Goal: Entertainment & Leisure: Consume media (video, audio)

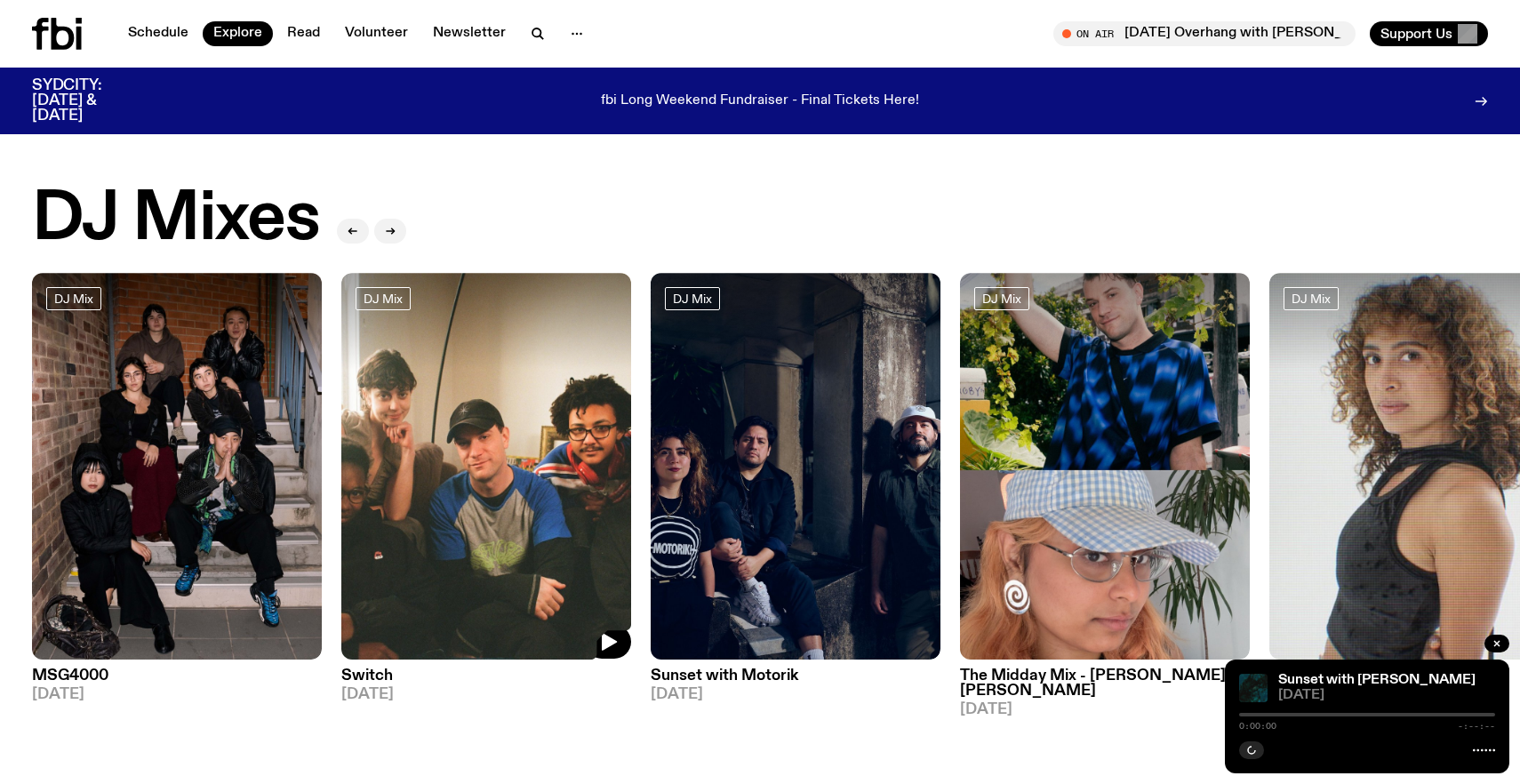
scroll to position [54, 0]
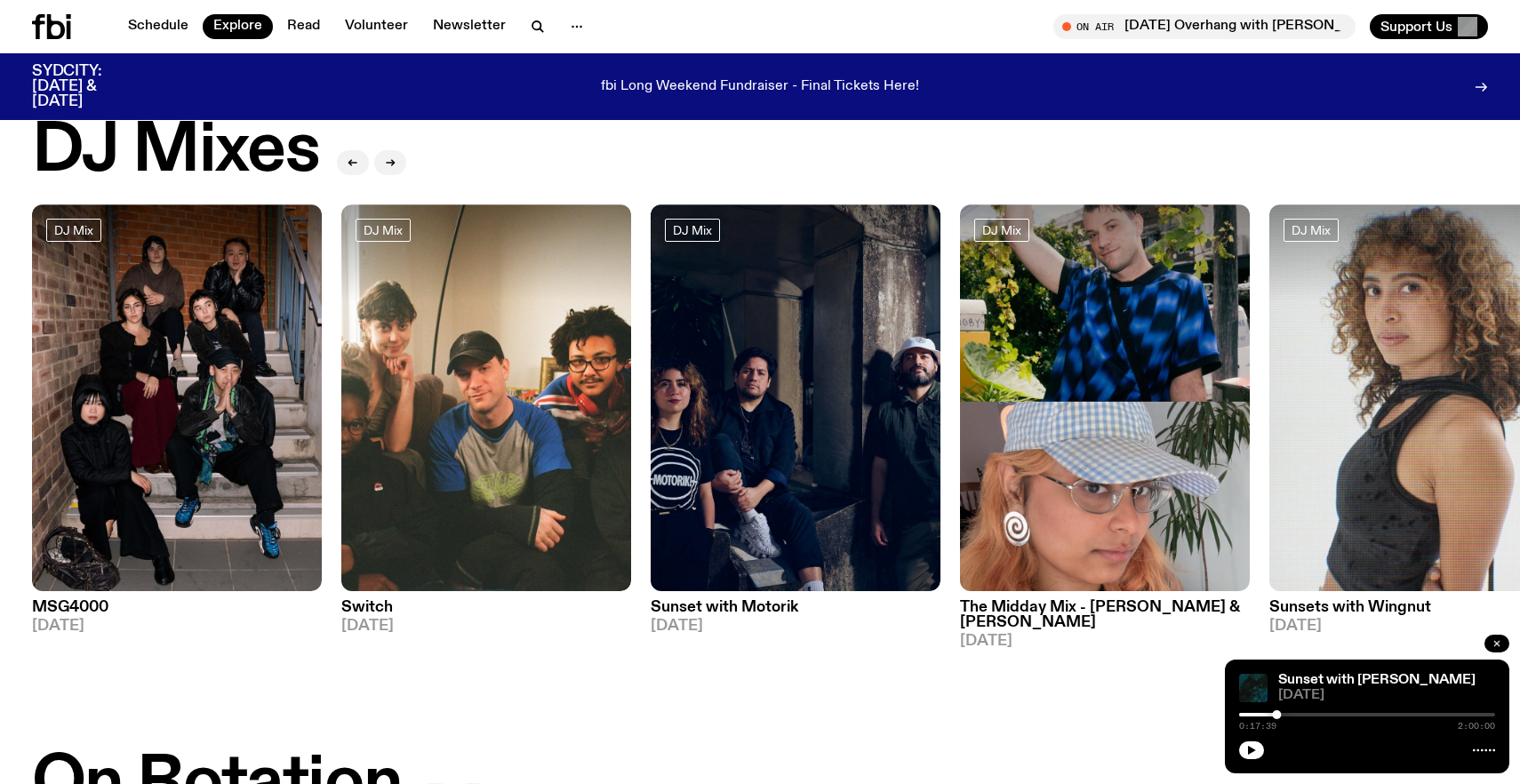
click at [1499, 641] on icon "button" at bounding box center [1496, 642] width 11 height 11
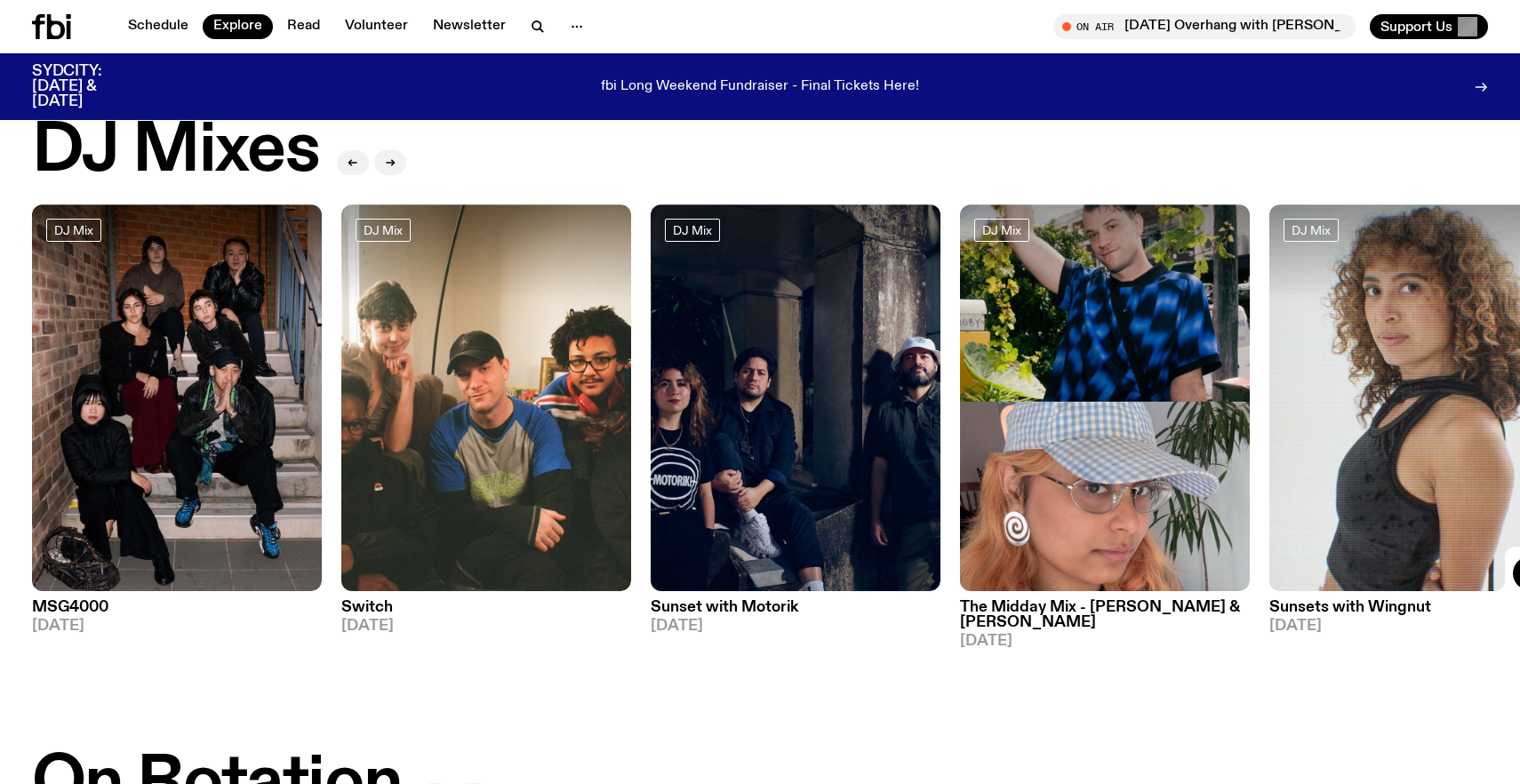
click at [1352, 394] on img at bounding box center [1414, 397] width 290 height 386
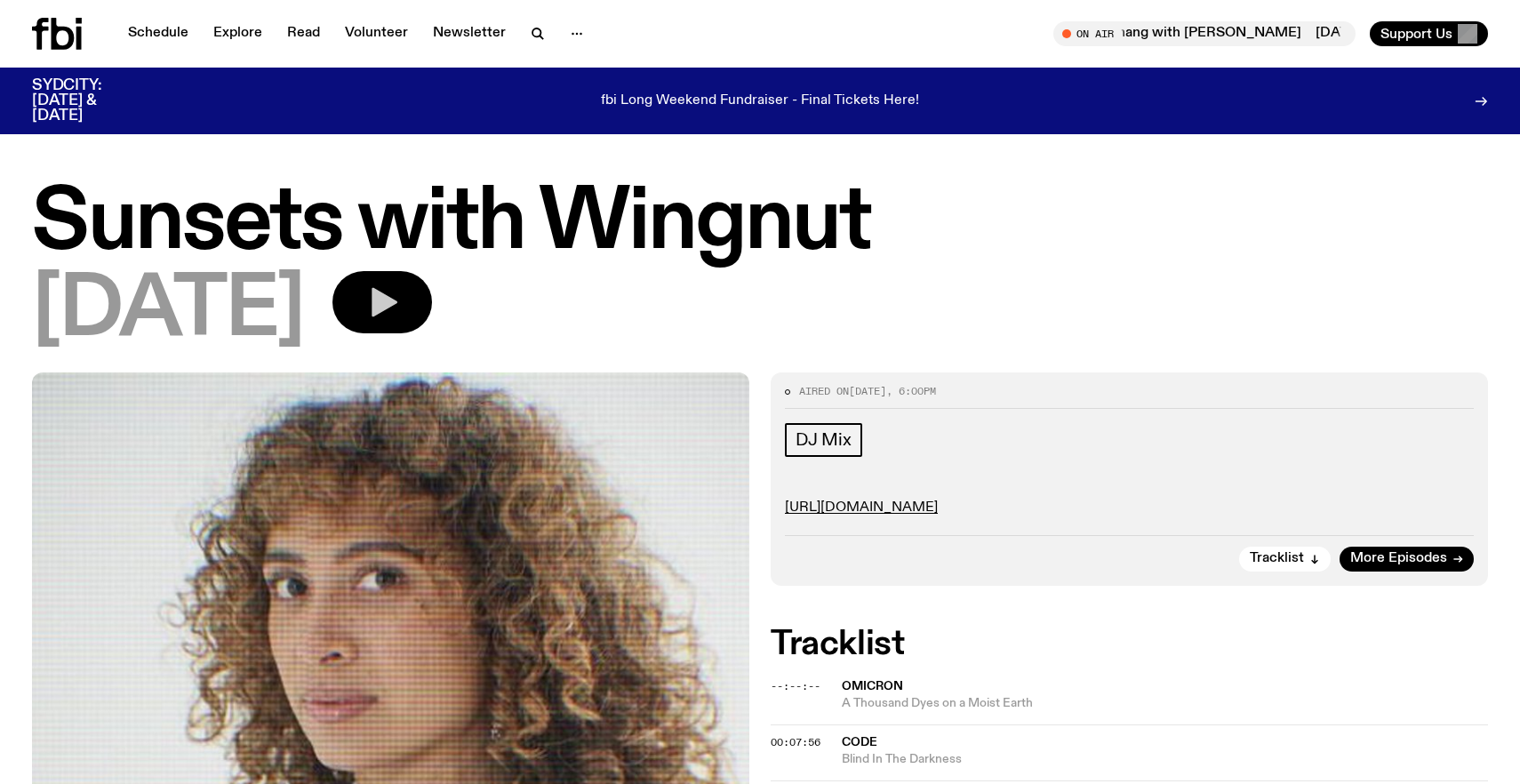
click at [432, 277] on button "button" at bounding box center [382, 302] width 100 height 62
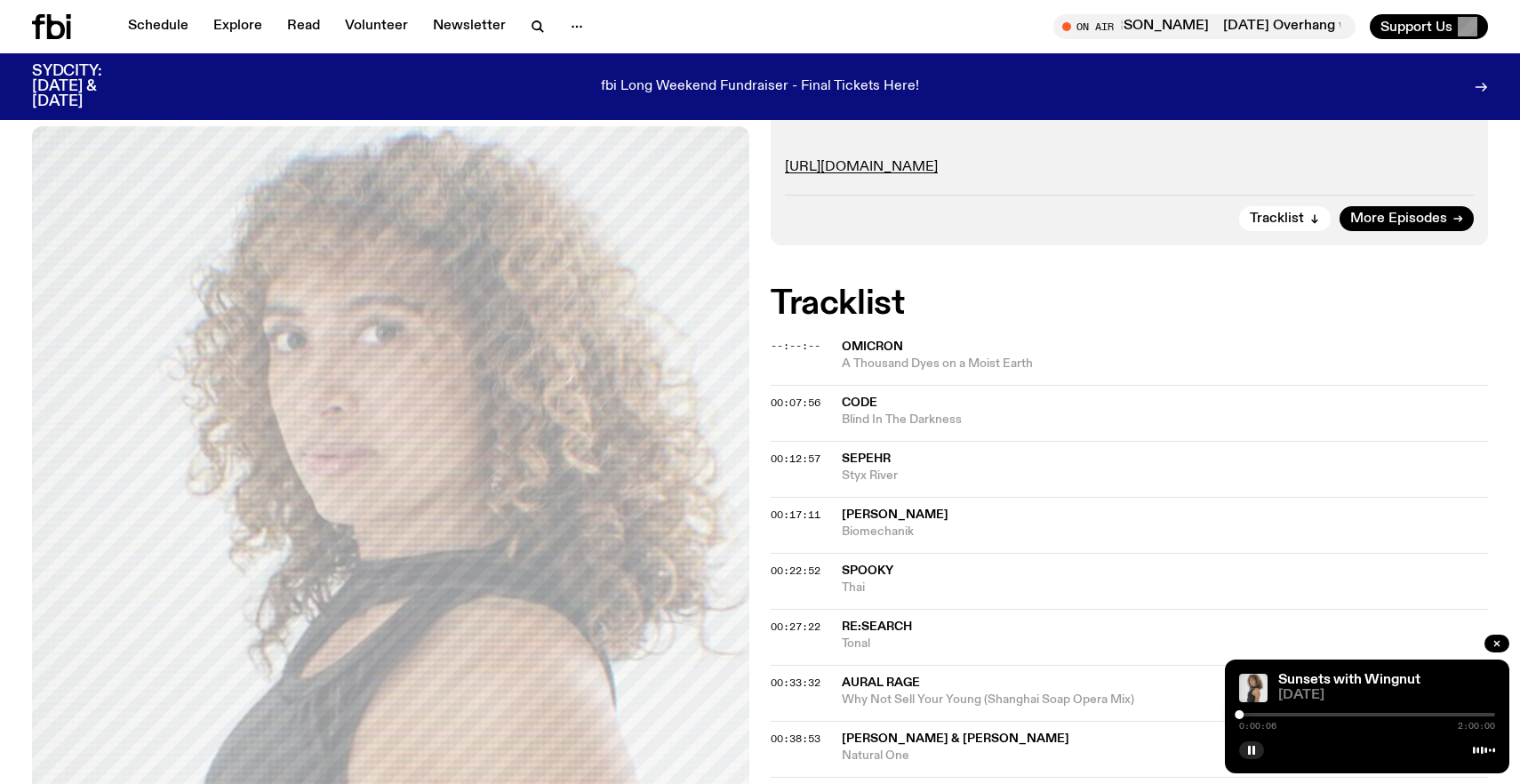
scroll to position [330, 0]
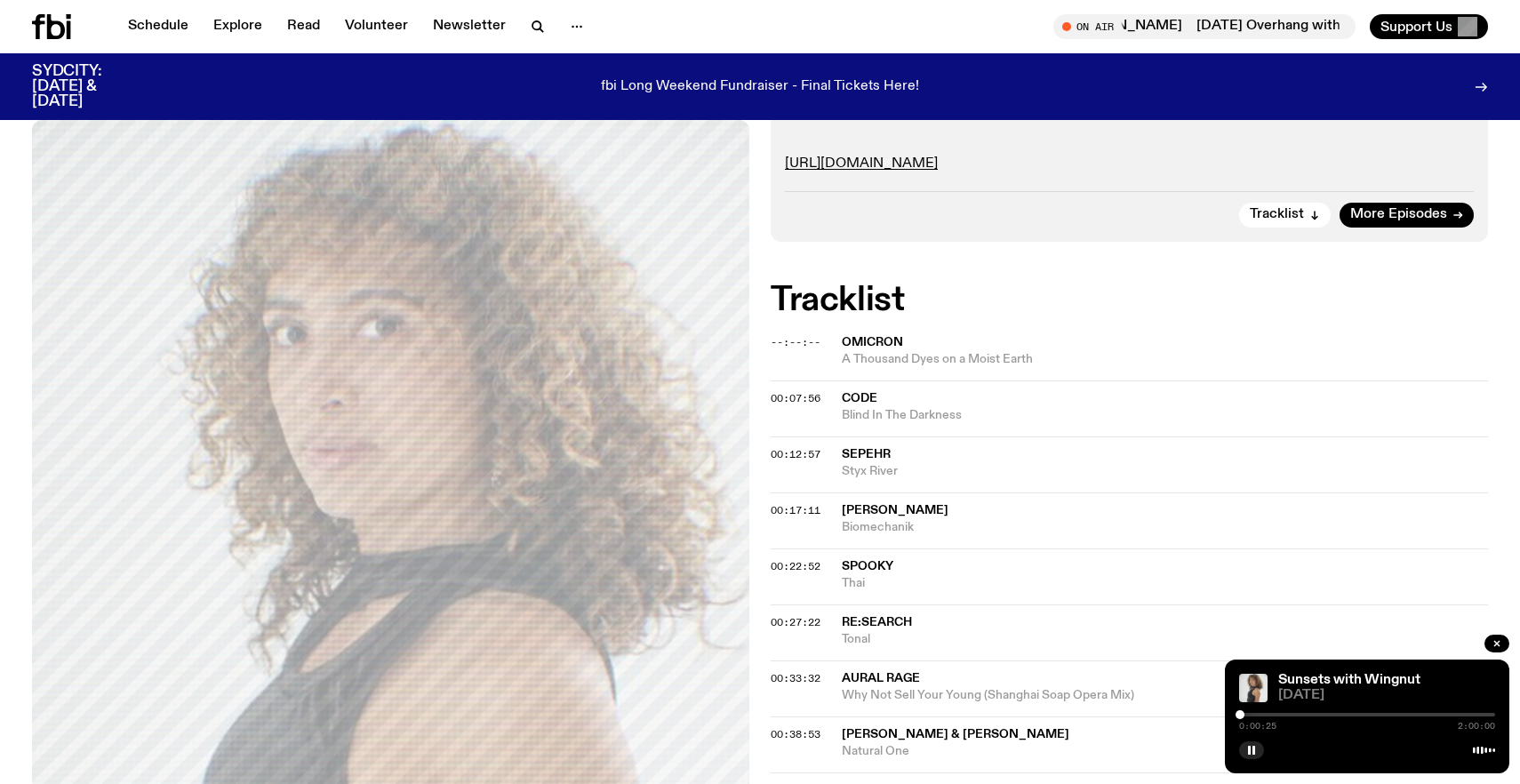
click at [1242, 716] on div at bounding box center [1240, 714] width 9 height 9
click at [1245, 717] on div at bounding box center [1243, 714] width 9 height 9
drag, startPoint x: 1245, startPoint y: 717, endPoint x: 1254, endPoint y: 719, distance: 9.2
click at [1254, 719] on div "0:03:20 2:00:00" at bounding box center [1367, 720] width 255 height 22
click at [1254, 719] on div "0:07:05 2:00:00" at bounding box center [1367, 720] width 255 height 22
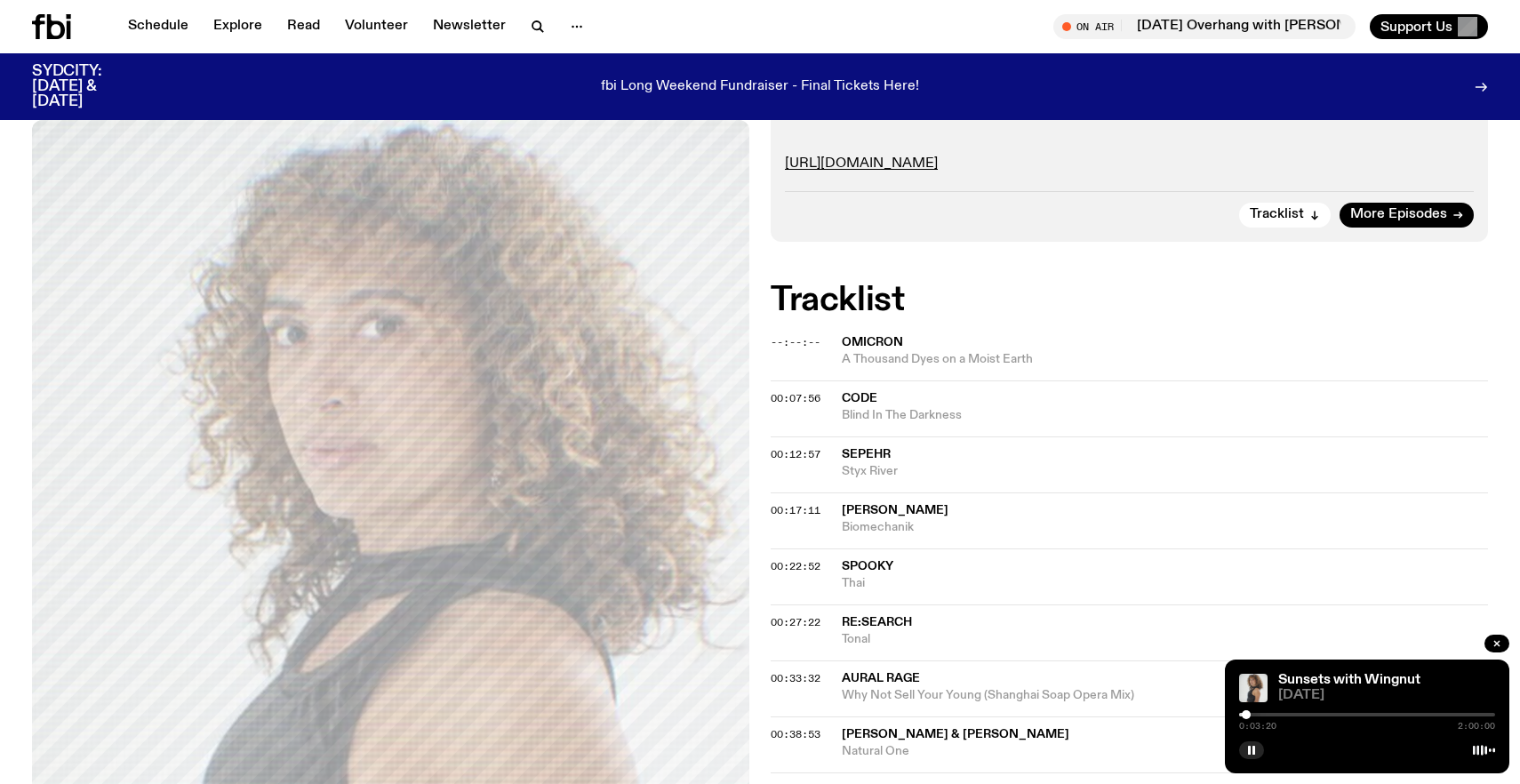
click at [1245, 715] on div at bounding box center [1246, 714] width 9 height 9
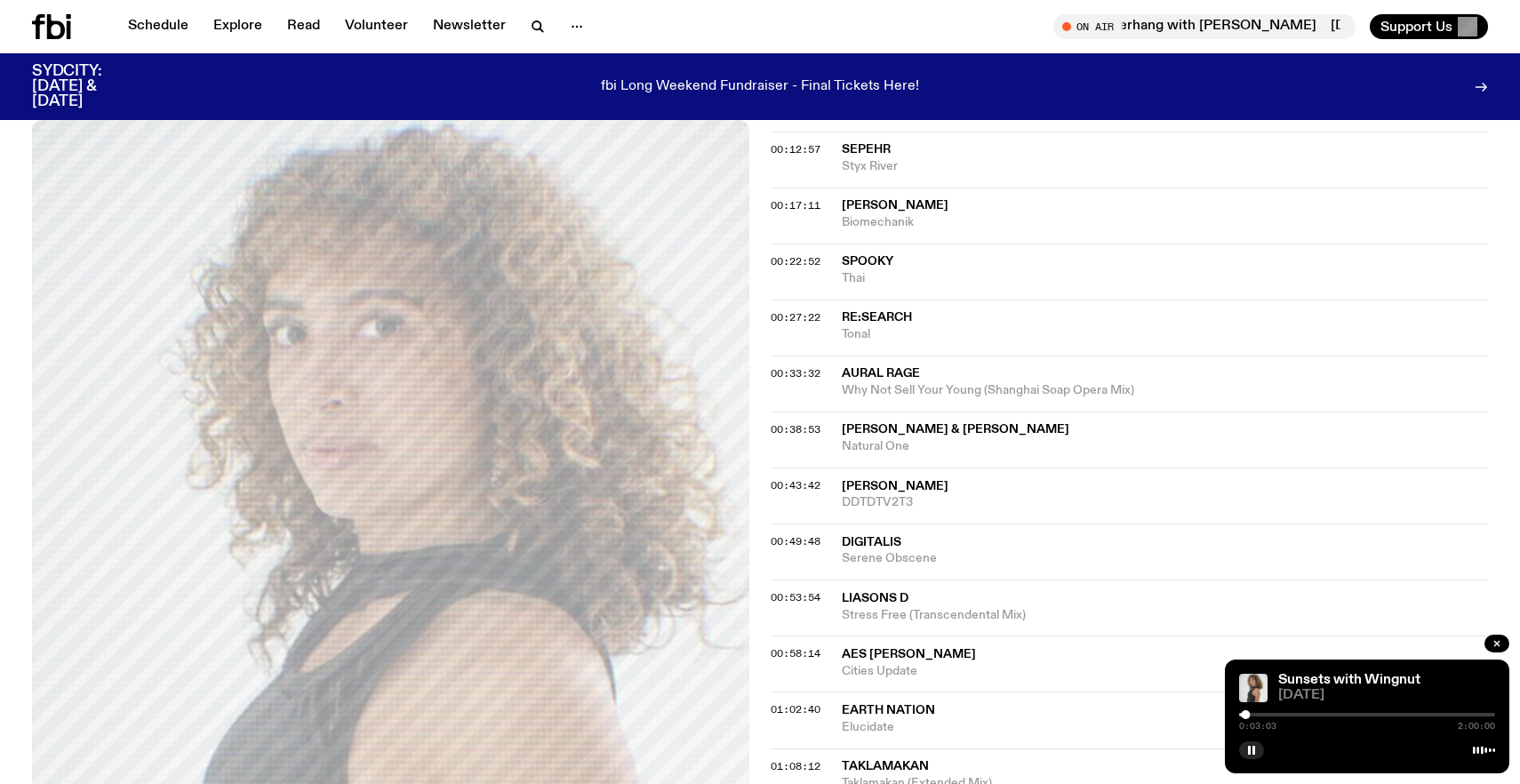
scroll to position [398, 0]
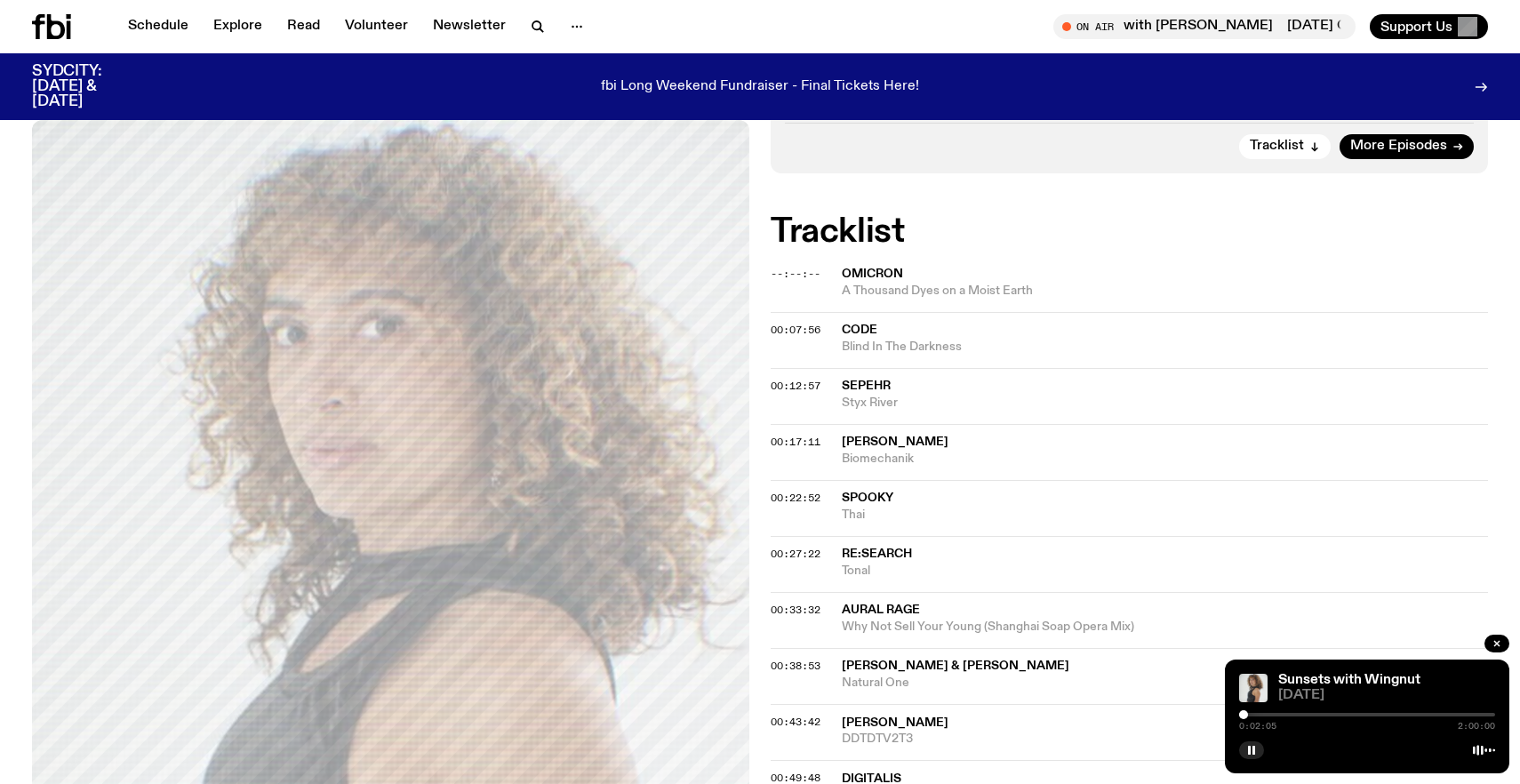
click at [1245, 713] on div at bounding box center [1243, 714] width 9 height 9
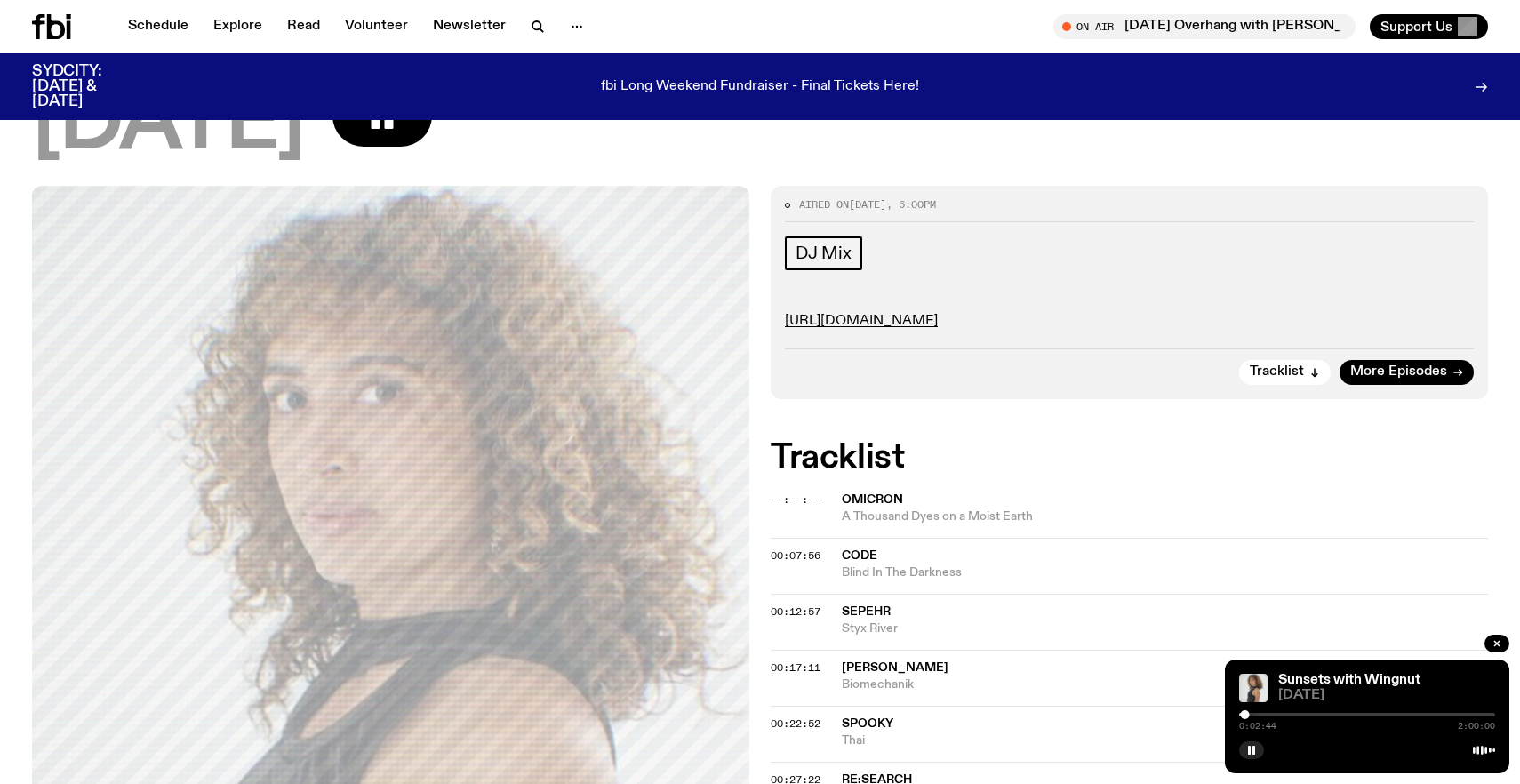
scroll to position [169, 0]
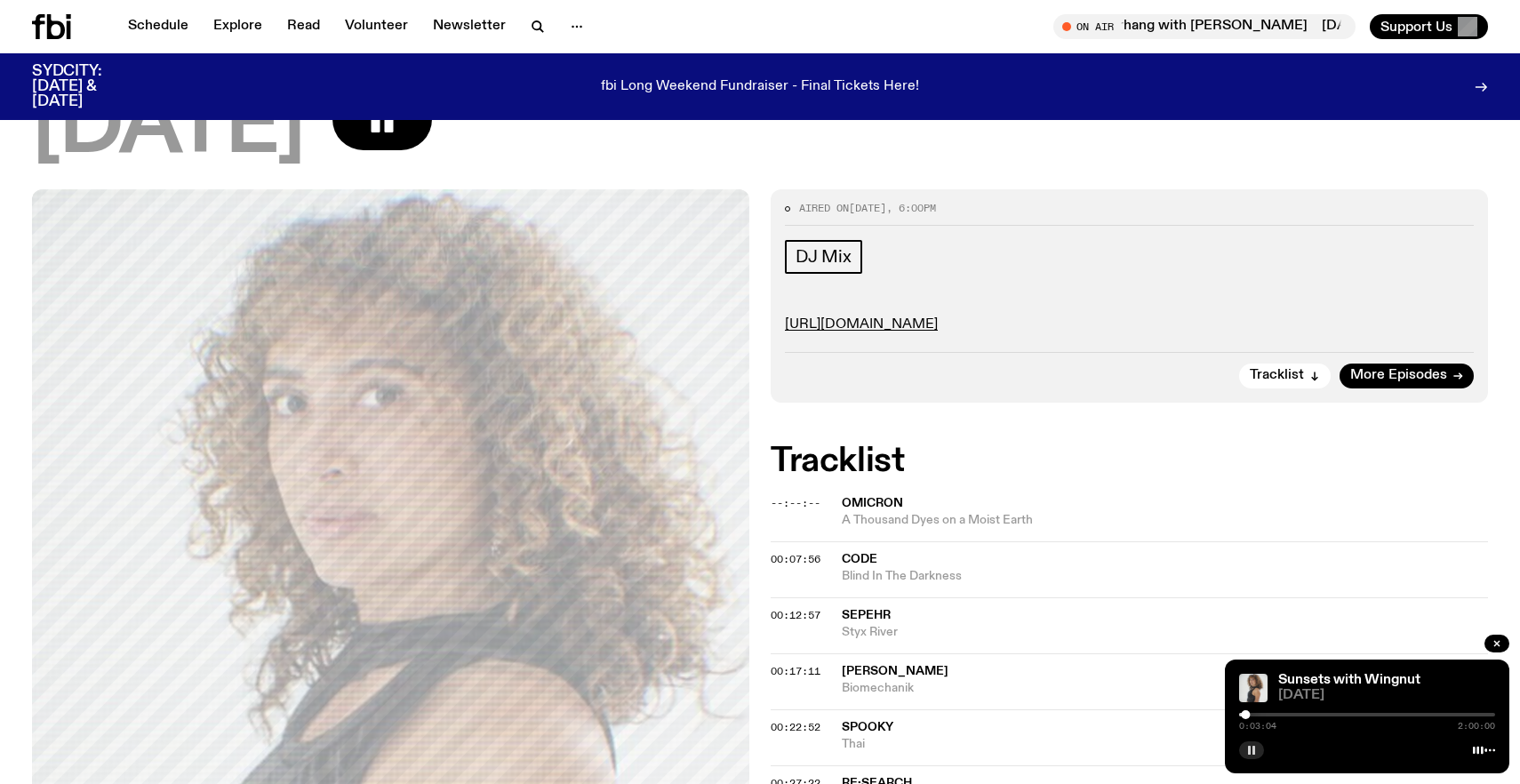
click at [1261, 750] on button "button" at bounding box center [1251, 750] width 25 height 18
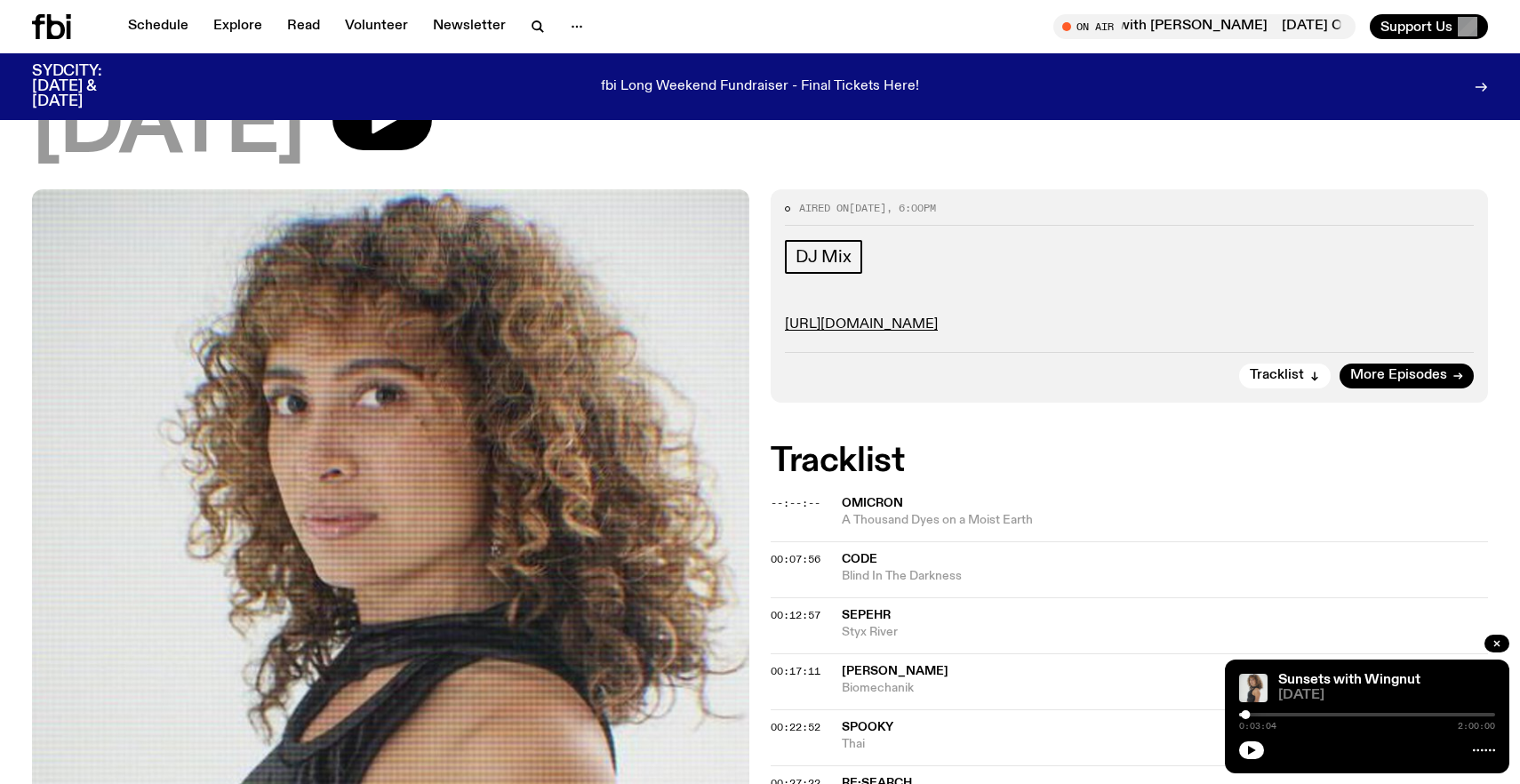
click at [1262, 754] on div at bounding box center [1367, 748] width 255 height 22
click at [1248, 749] on icon "button" at bounding box center [1252, 749] width 8 height 9
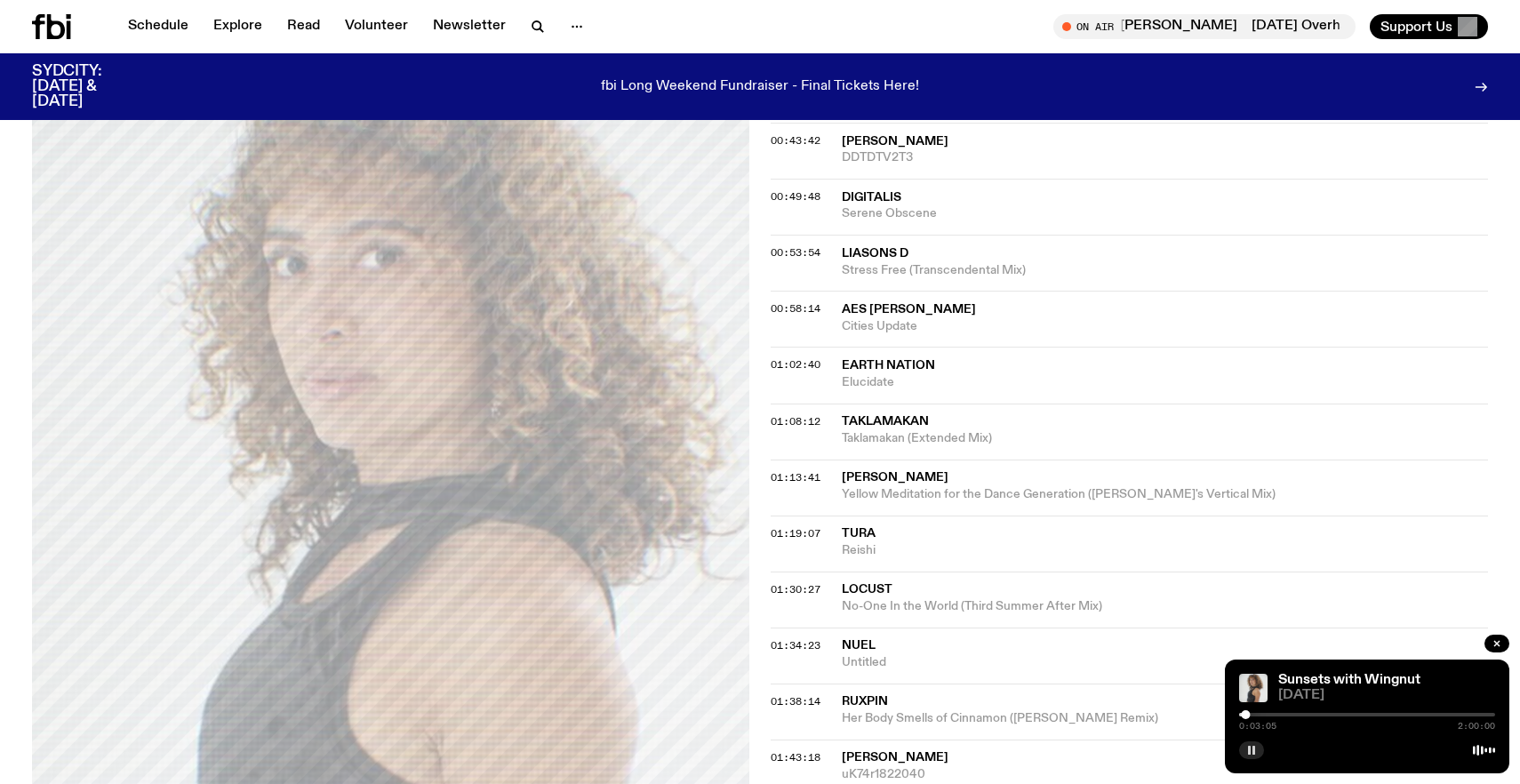
scroll to position [1004, 0]
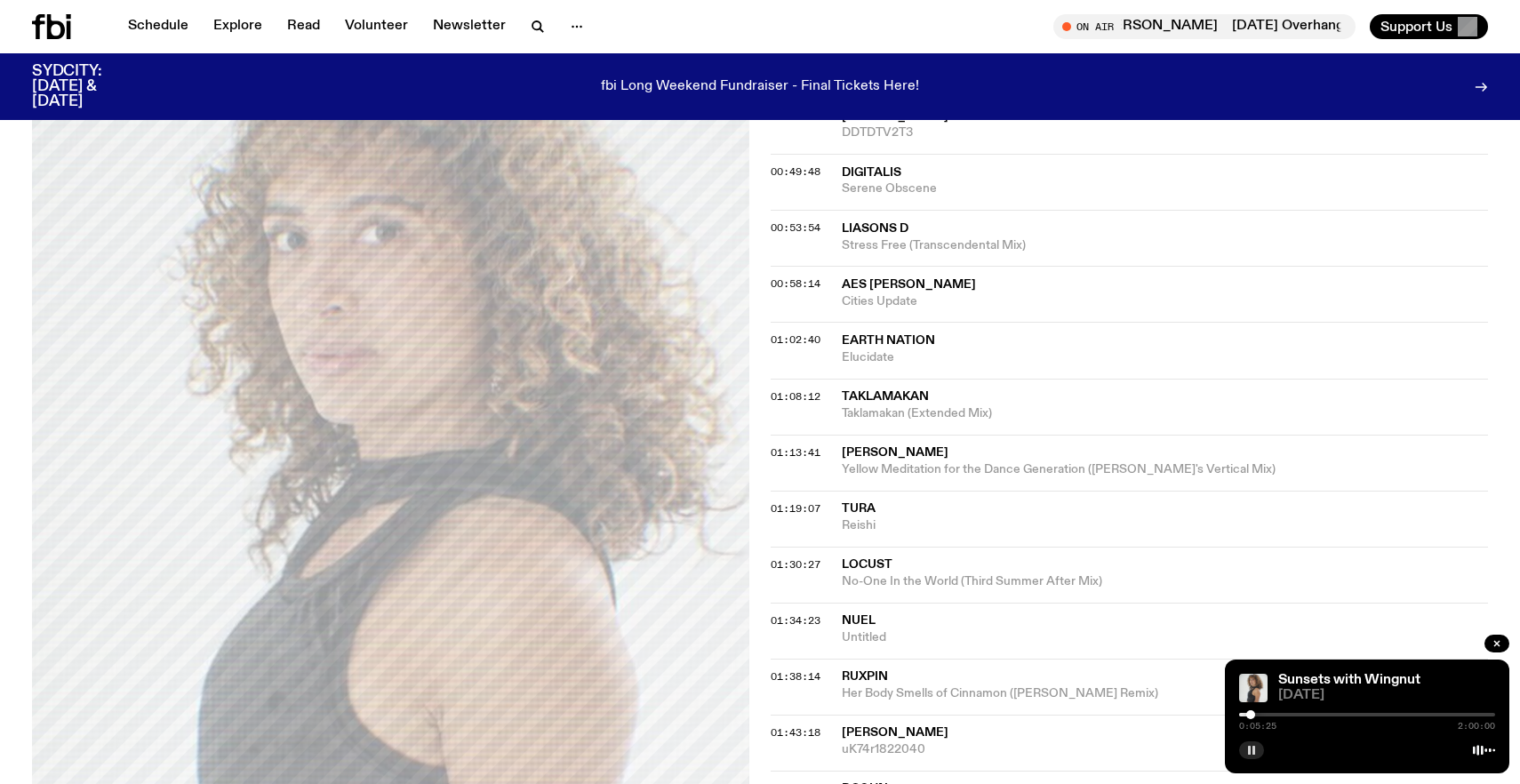
click at [1251, 715] on div at bounding box center [1250, 714] width 9 height 9
drag, startPoint x: 1251, startPoint y: 715, endPoint x: 1261, endPoint y: 715, distance: 10.0
click at [1255, 715] on div at bounding box center [1250, 714] width 9 height 9
drag, startPoint x: 1261, startPoint y: 715, endPoint x: 1282, endPoint y: 715, distance: 21.0
click at [1281, 715] on div at bounding box center [1276, 714] width 9 height 9
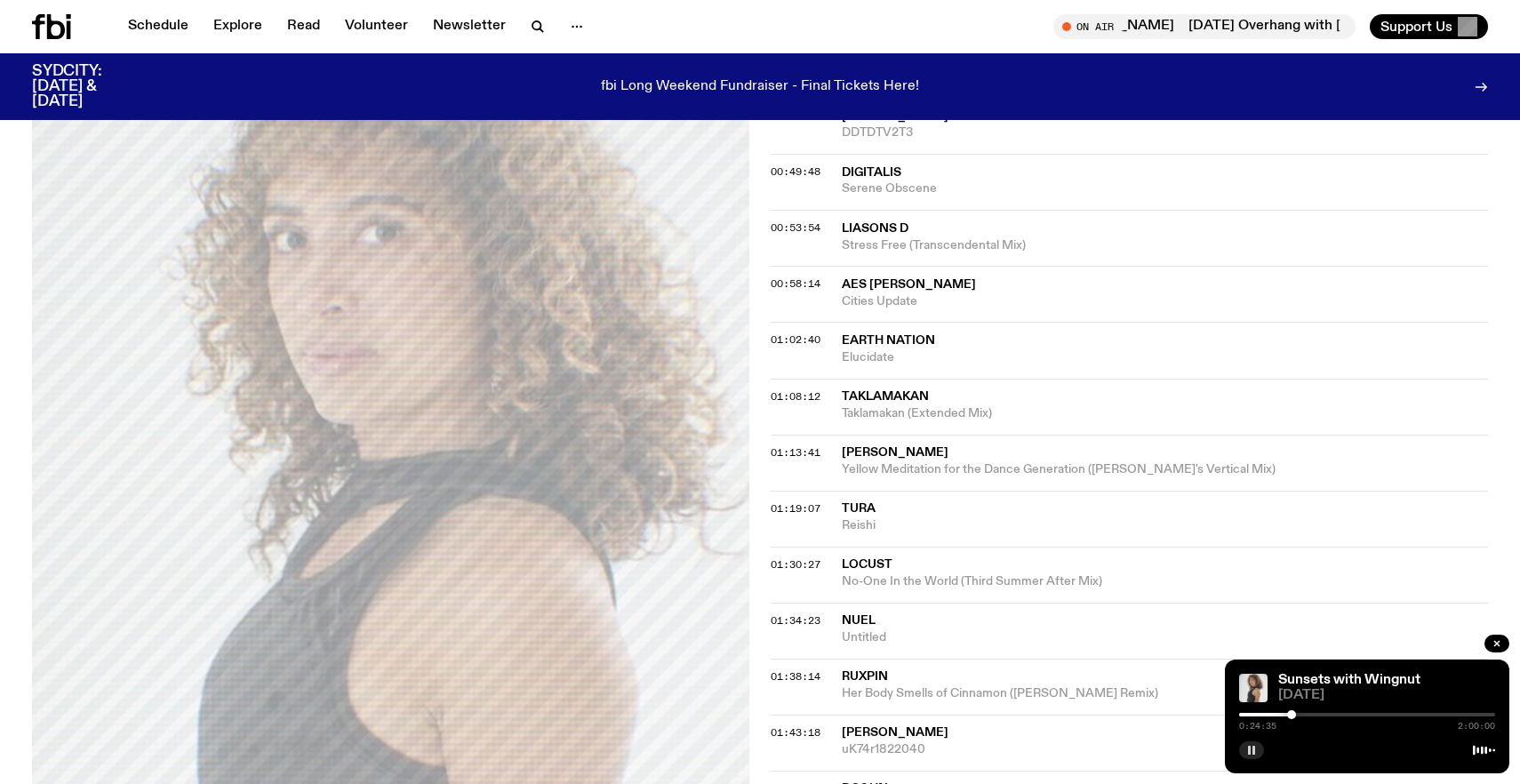
drag, startPoint x: 1282, startPoint y: 715, endPoint x: 1292, endPoint y: 715, distance: 10.0
click at [1292, 715] on div at bounding box center [1291, 714] width 9 height 9
drag, startPoint x: 1292, startPoint y: 715, endPoint x: 1303, endPoint y: 715, distance: 11.0
click at [1296, 715] on div at bounding box center [1291, 714] width 9 height 9
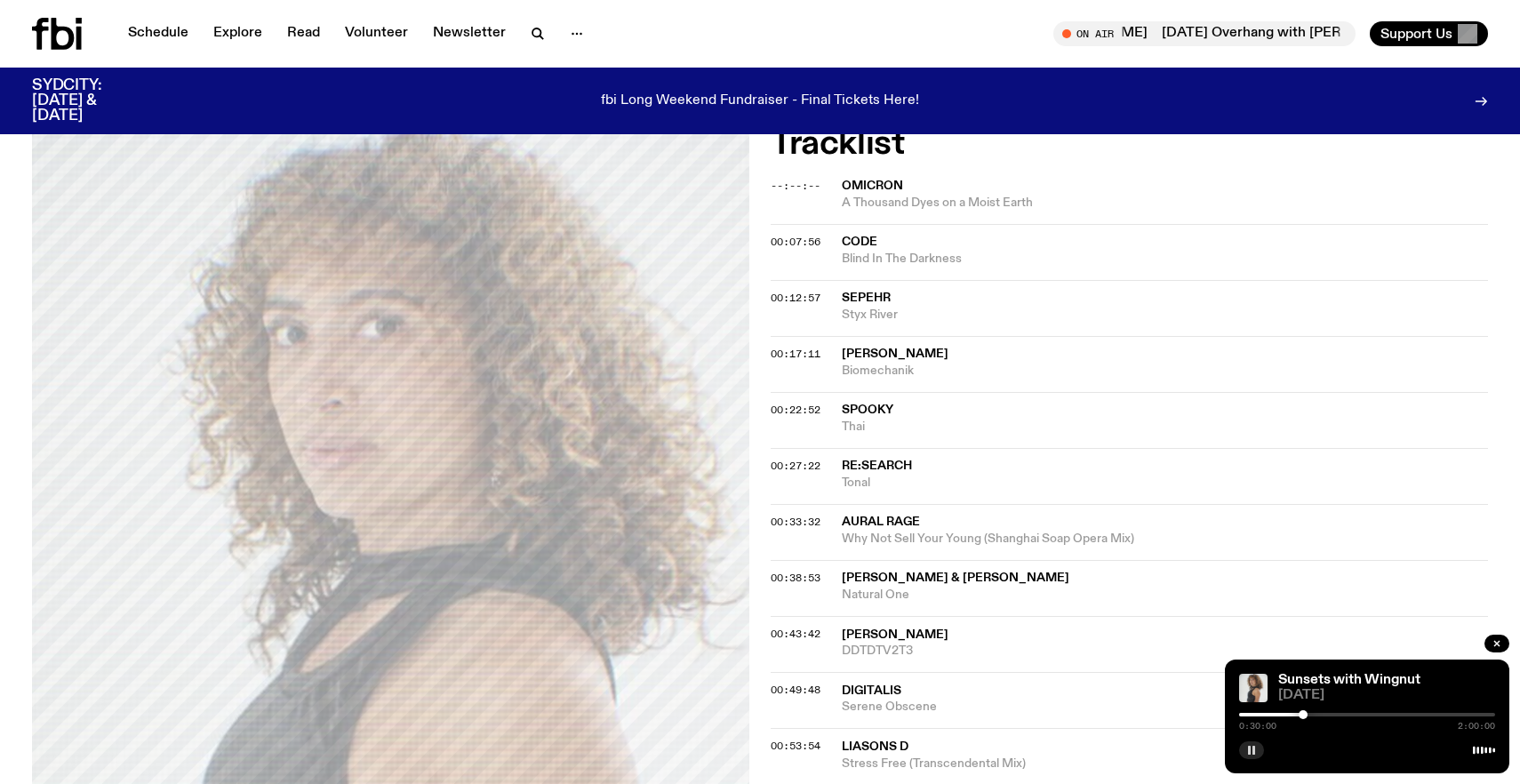
scroll to position [0, 0]
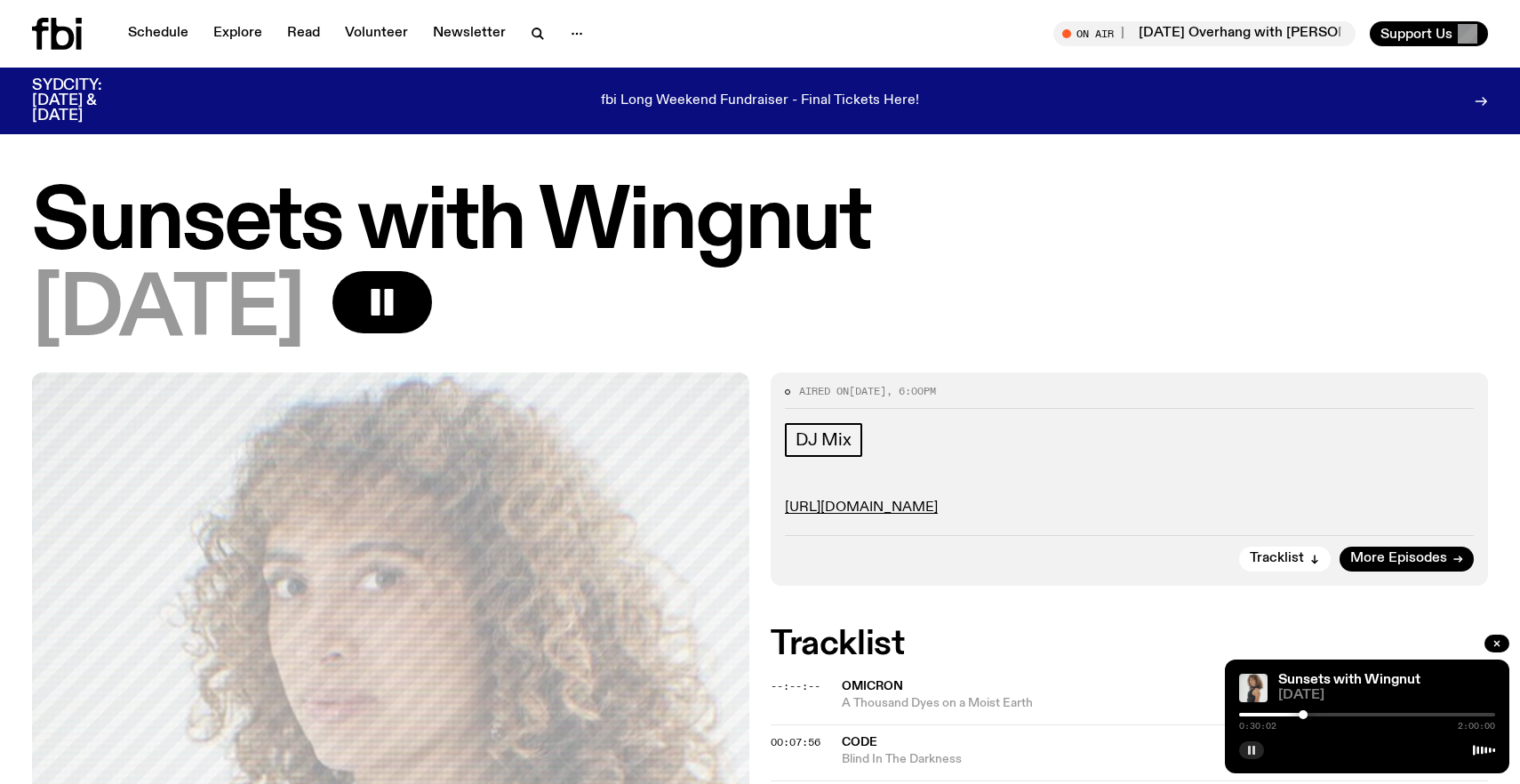
click at [231, 14] on div "Schedule Explore Read Volunteer Newsletter On Air [DATE] Overhang with [PERSON_…" at bounding box center [760, 34] width 1520 height 67
click at [233, 39] on link "Explore" at bounding box center [238, 34] width 70 height 25
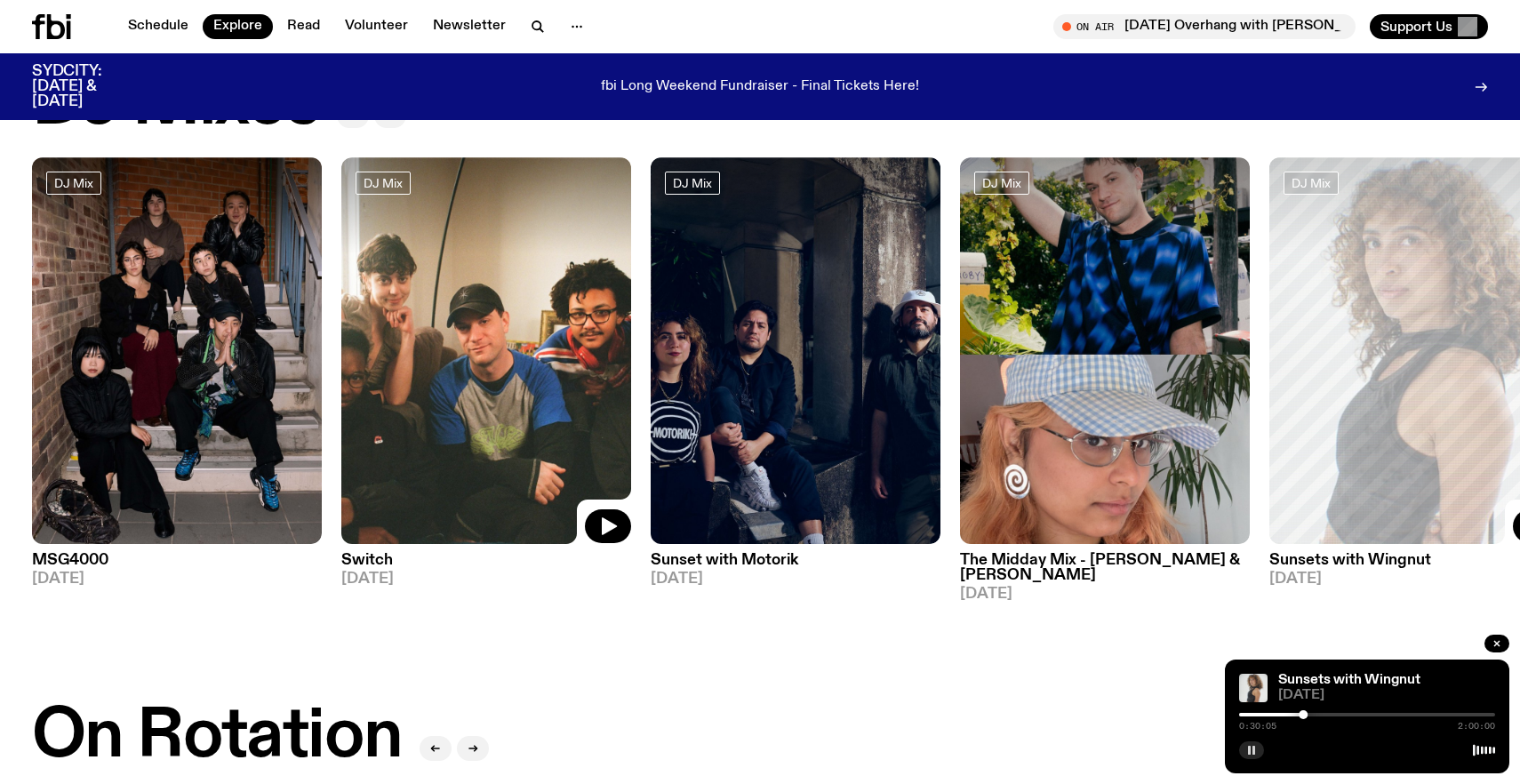
scroll to position [85, 0]
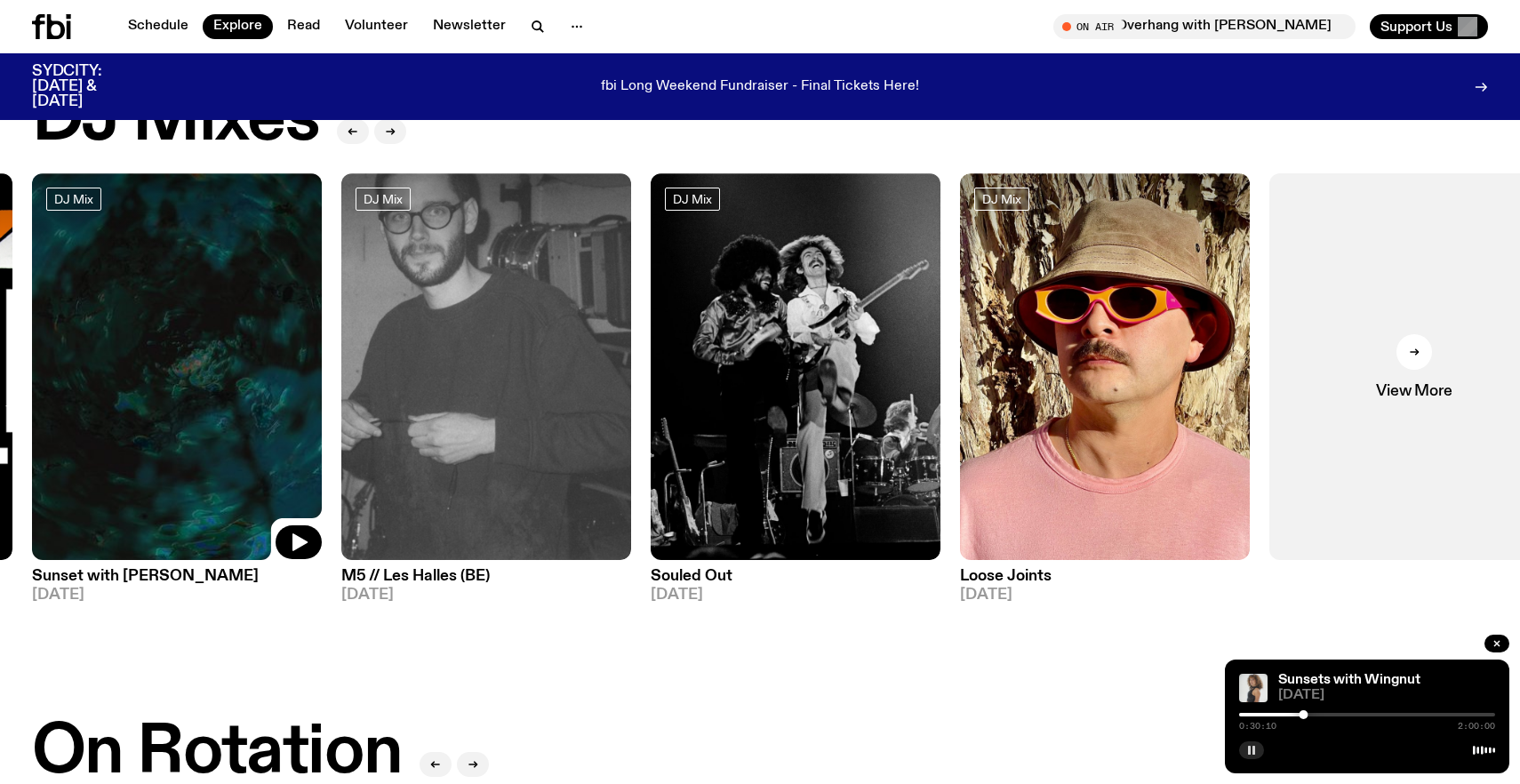
click at [199, 406] on img at bounding box center [176, 366] width 290 height 386
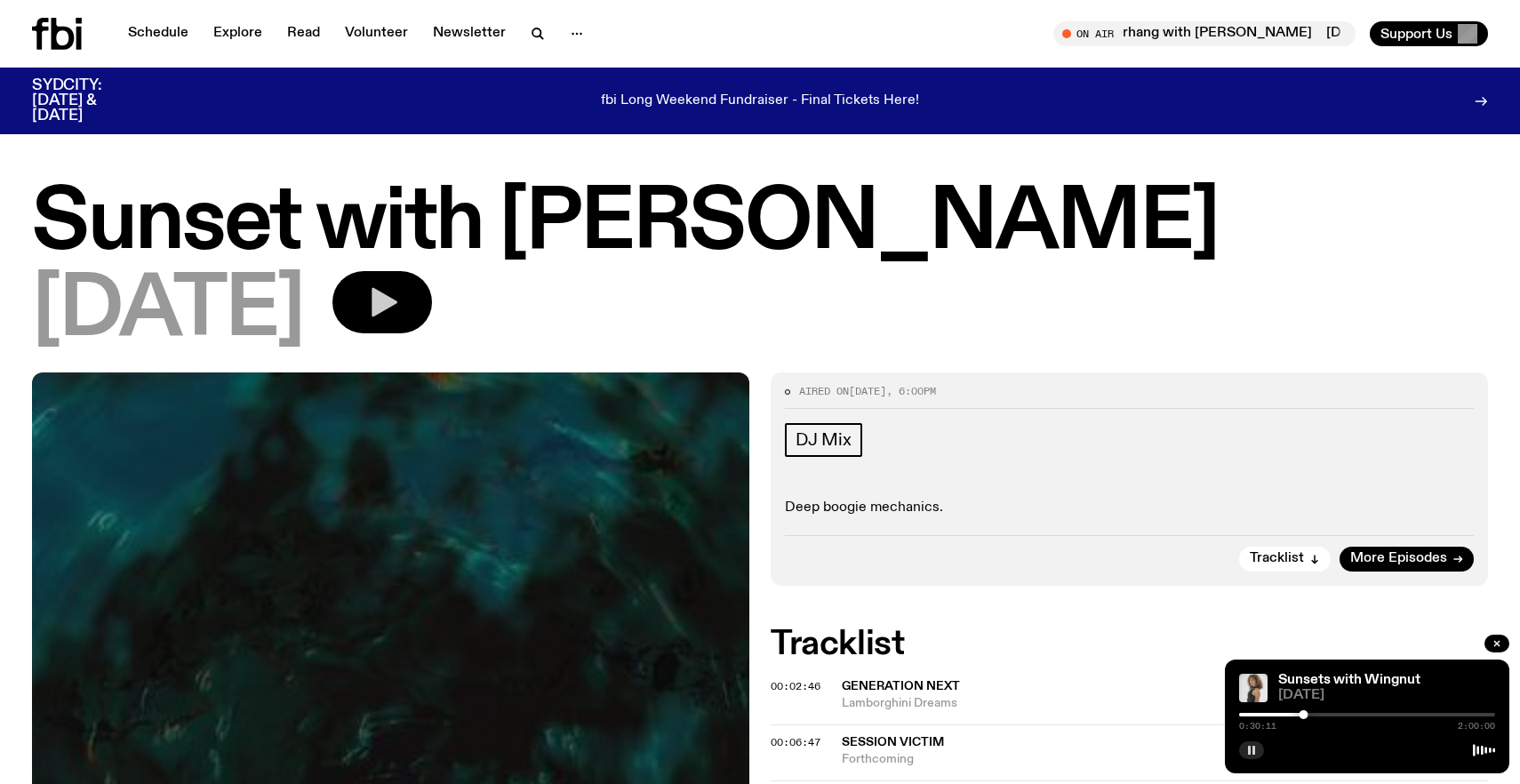
click at [400, 288] on icon "button" at bounding box center [382, 302] width 36 height 36
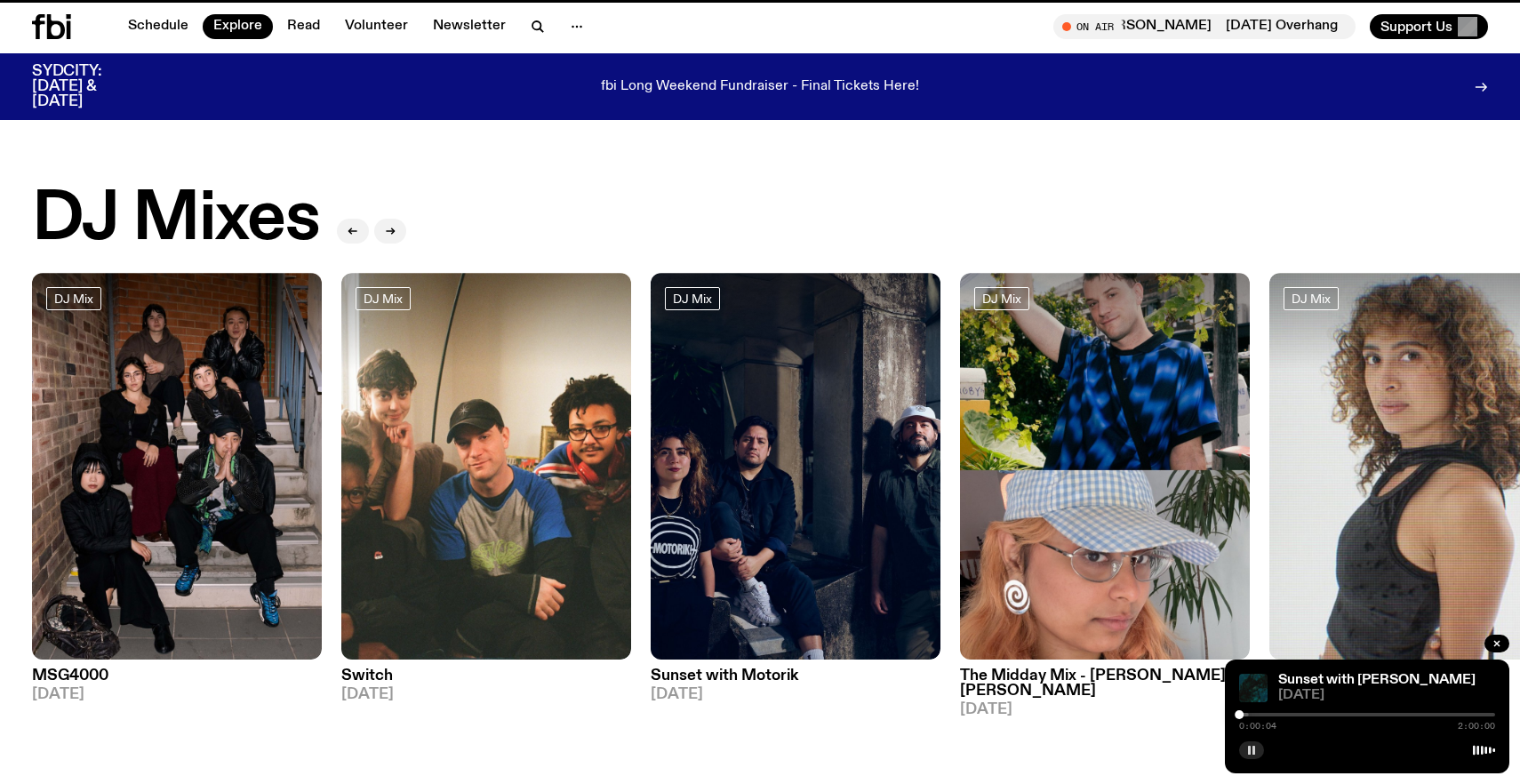
scroll to position [85, 0]
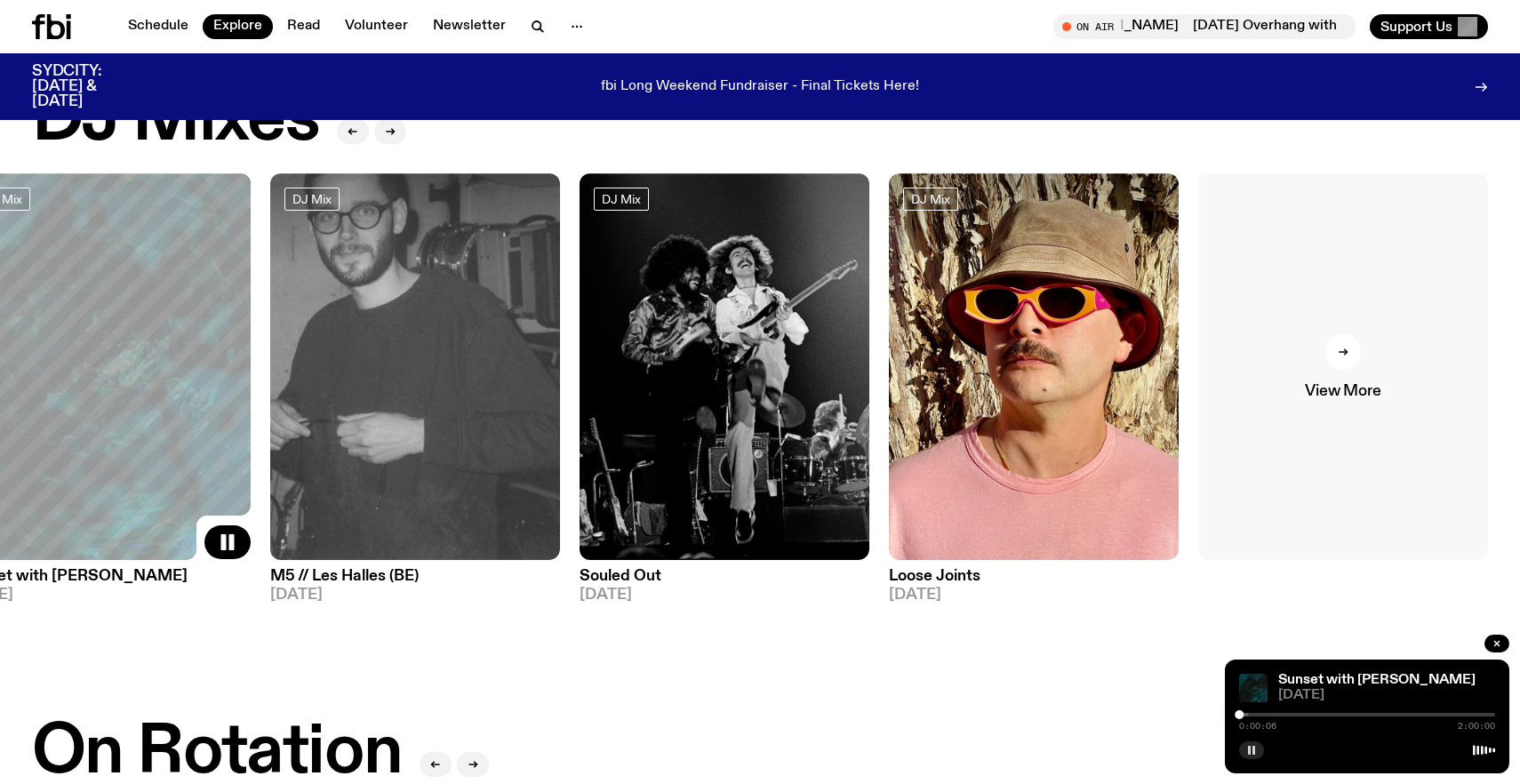
click at [1361, 365] on link "View More" at bounding box center [1343, 366] width 290 height 386
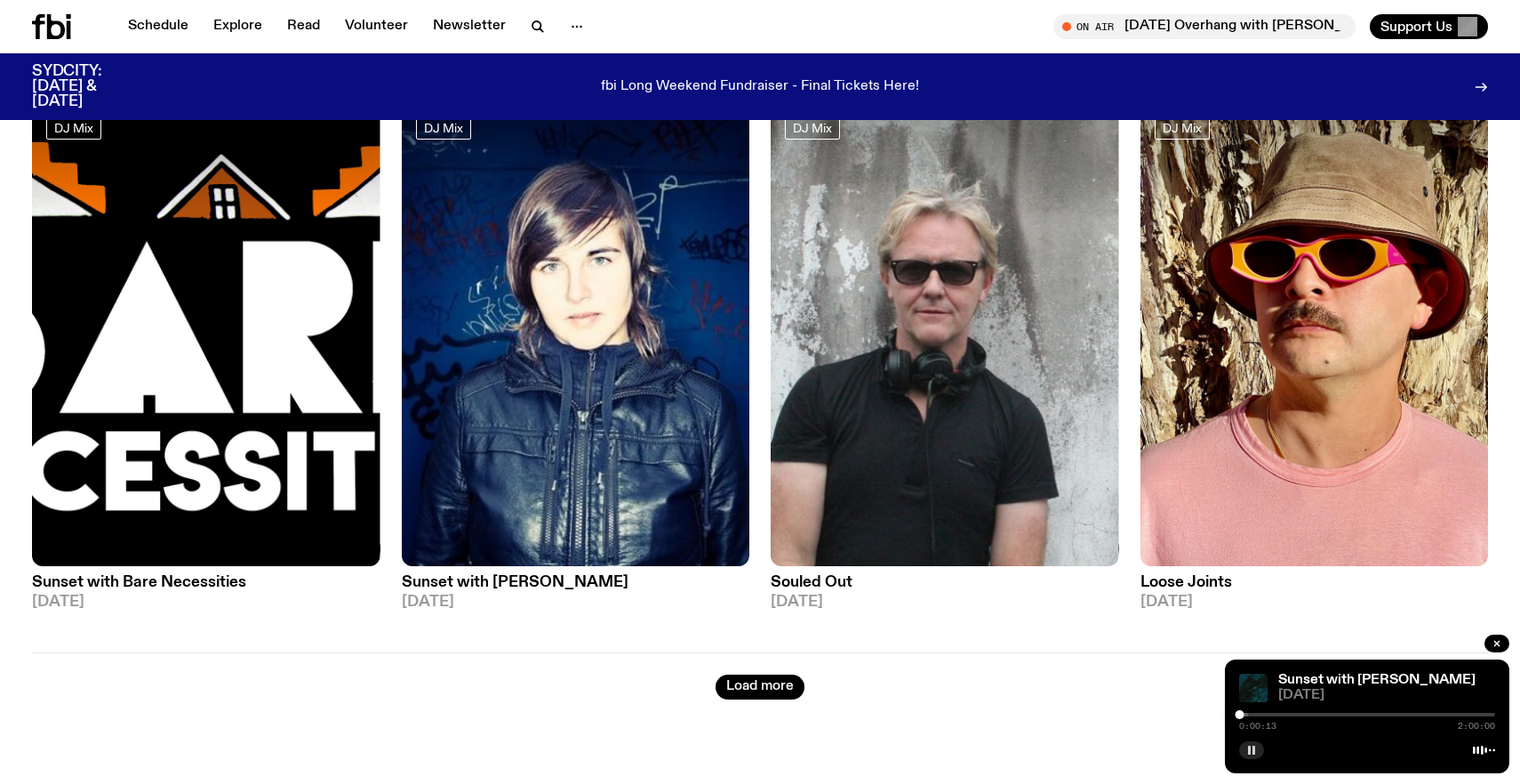
scroll to position [2952, 0]
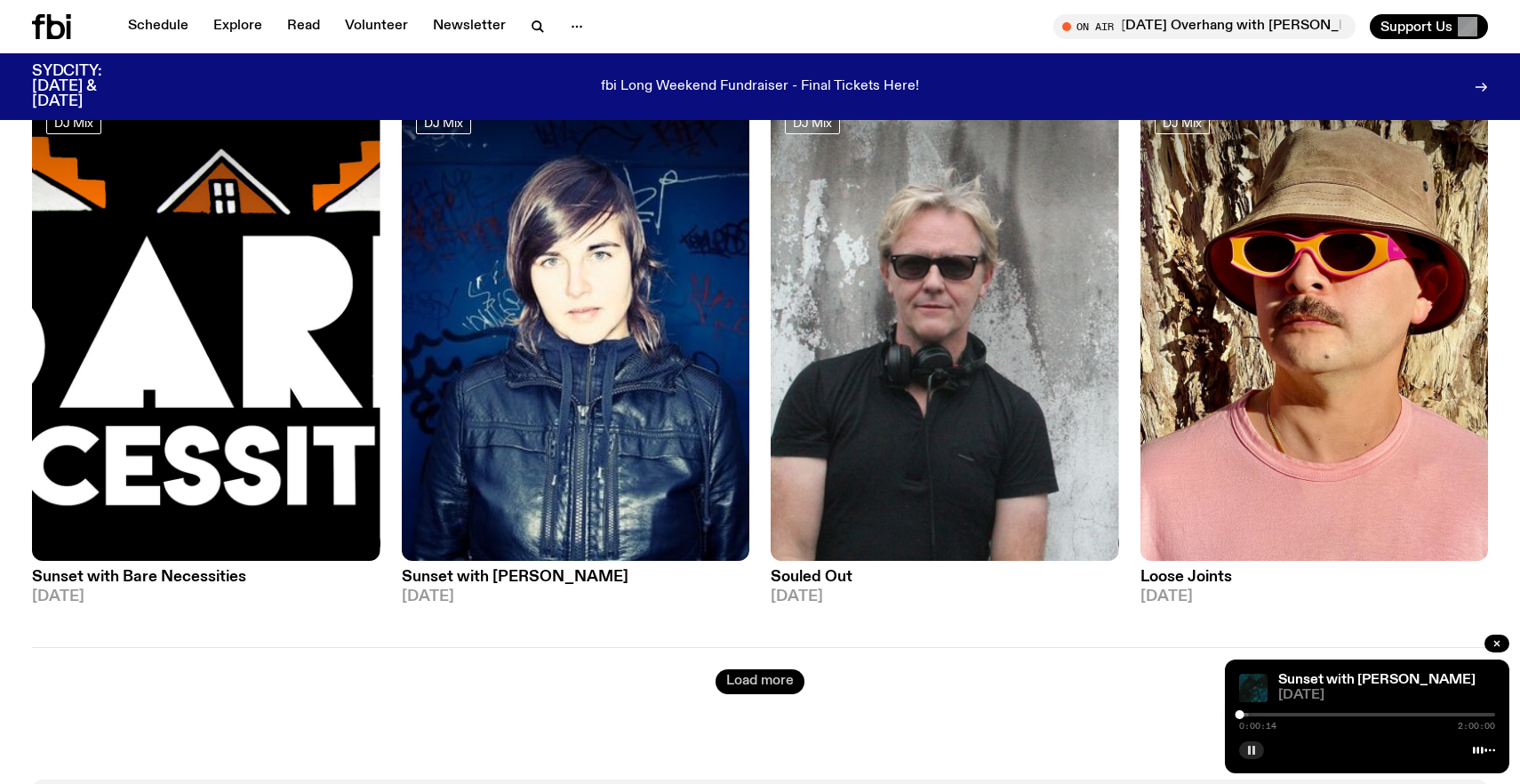
click at [748, 669] on button "Load more" at bounding box center [760, 681] width 89 height 25
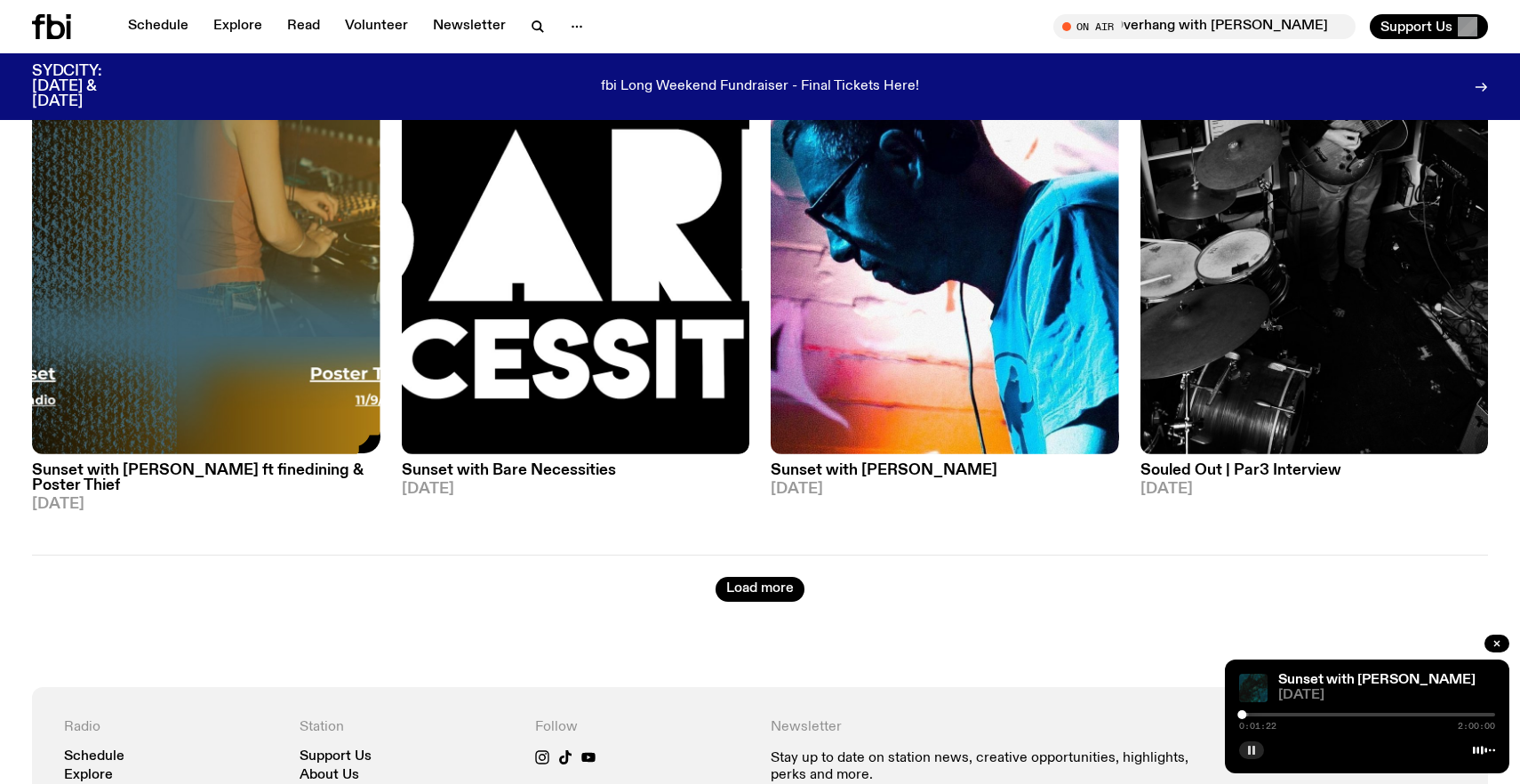
scroll to position [6413, 0]
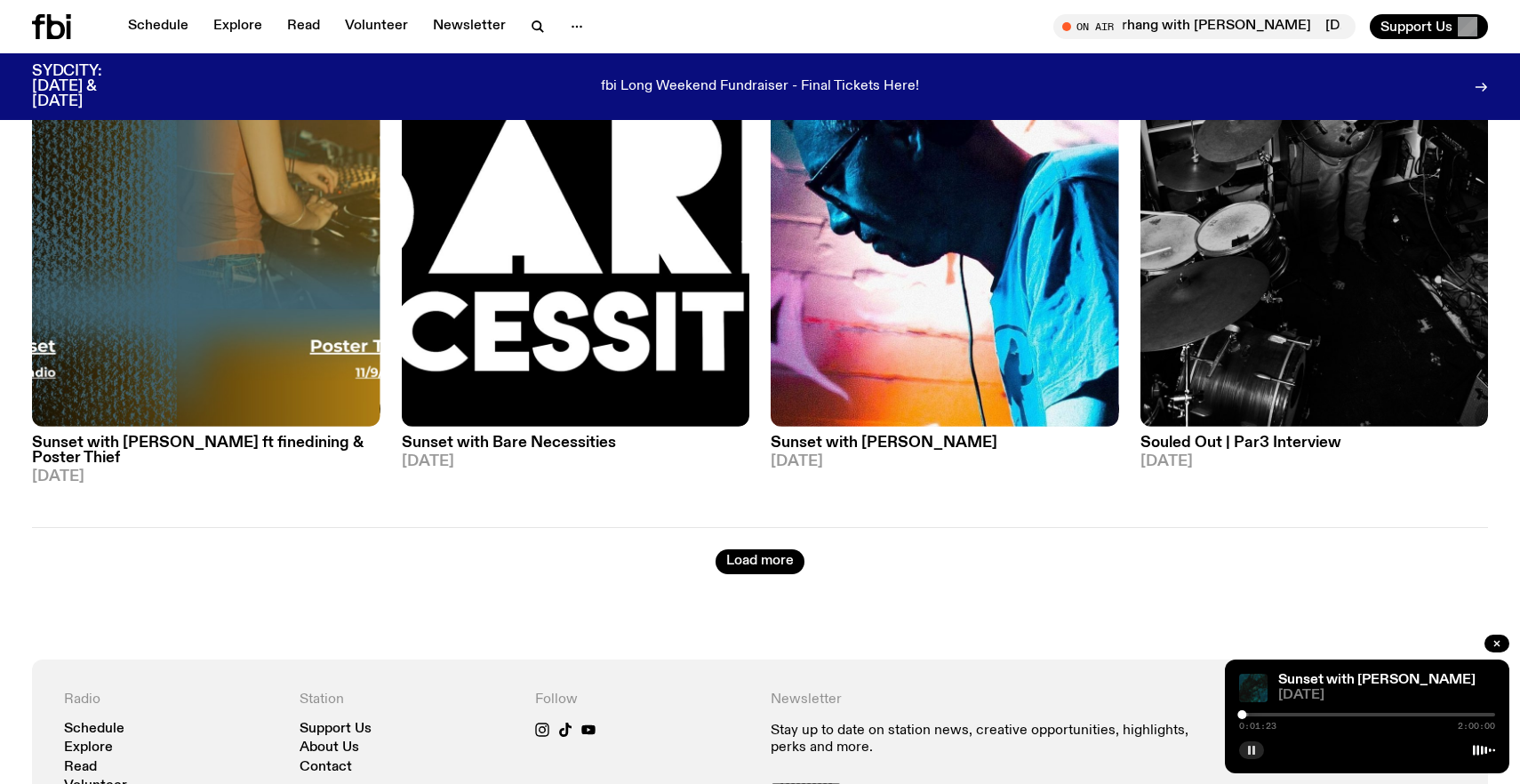
click at [1259, 754] on button "button" at bounding box center [1251, 750] width 25 height 18
